Goal: Find contact information: Find contact information

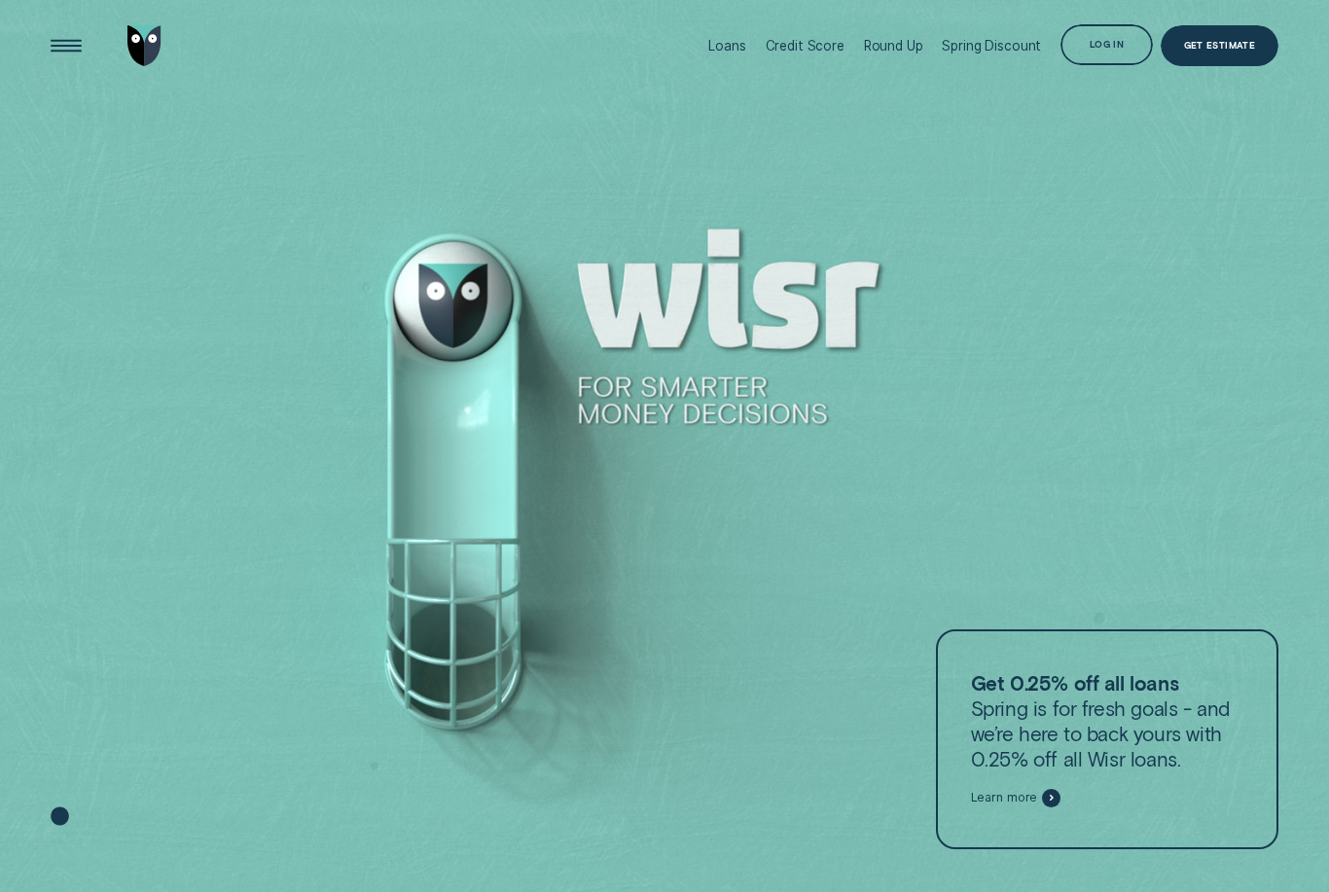
click at [1113, 54] on div "Log in" at bounding box center [1106, 45] width 92 height 42
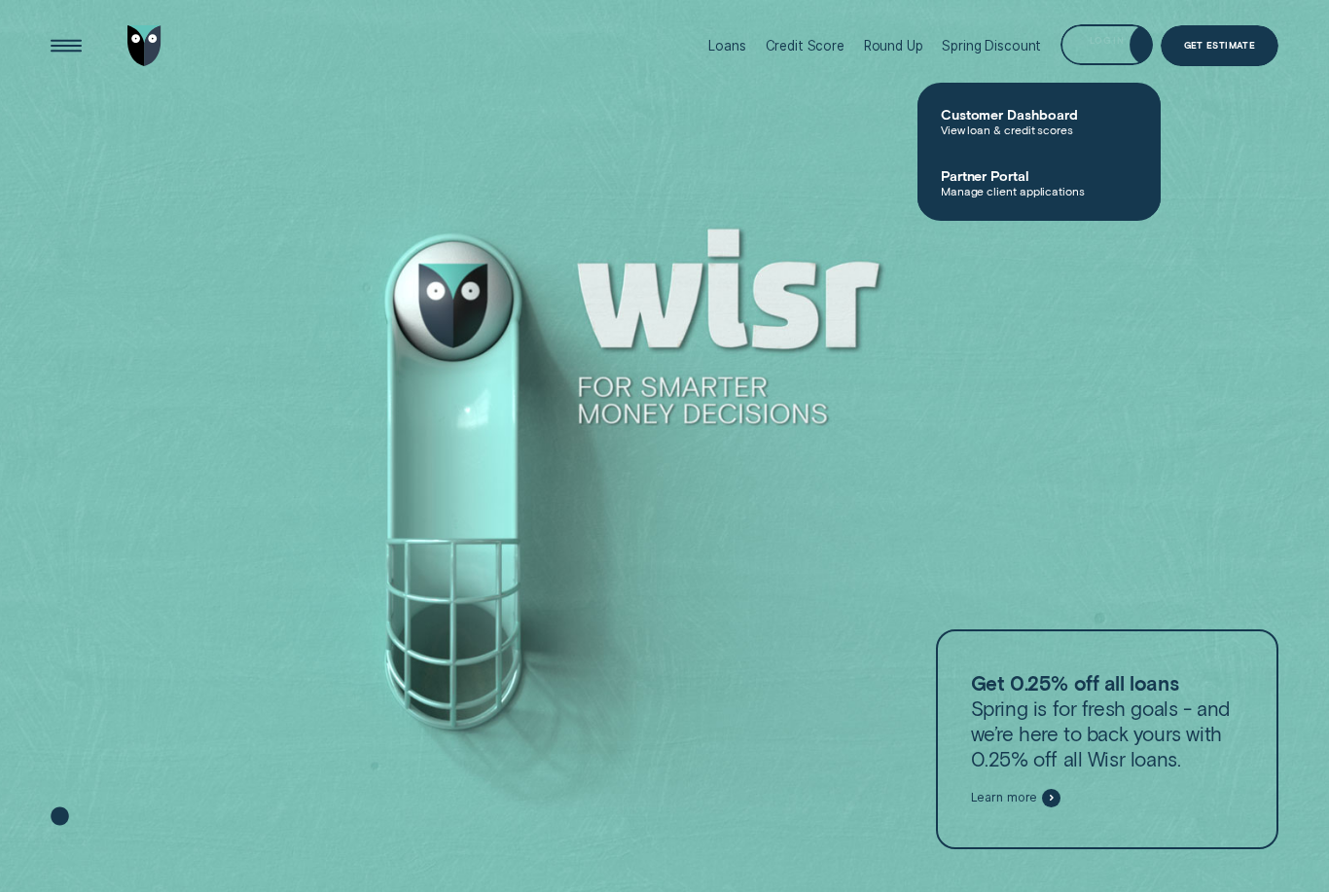
click at [992, 125] on span "View loan & credit scores" at bounding box center [1039, 130] width 197 height 14
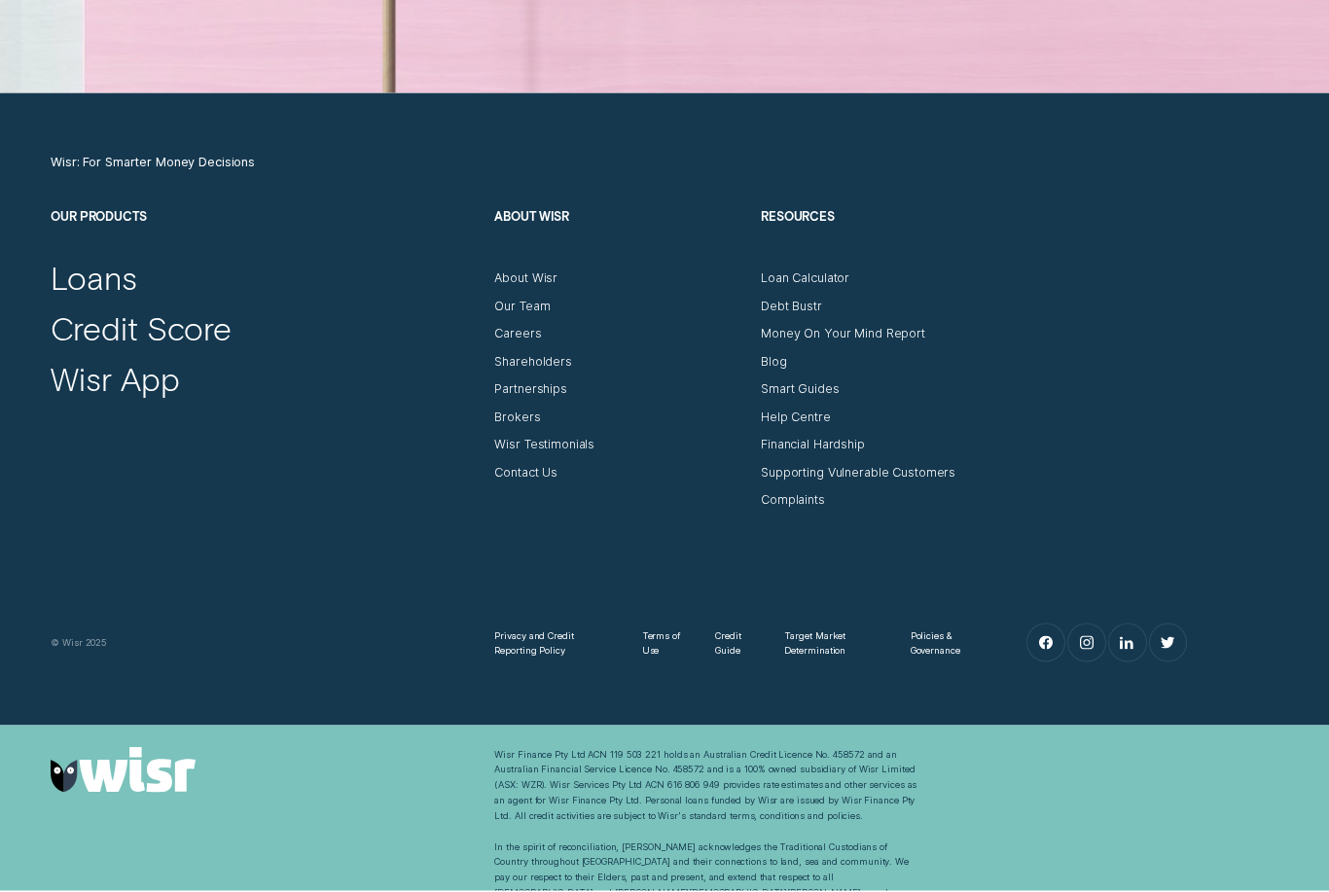
scroll to position [6111, 0]
click at [494, 482] on div "Contact Us" at bounding box center [494, 481] width 0 height 1
